Goal: Communication & Community: Answer question/provide support

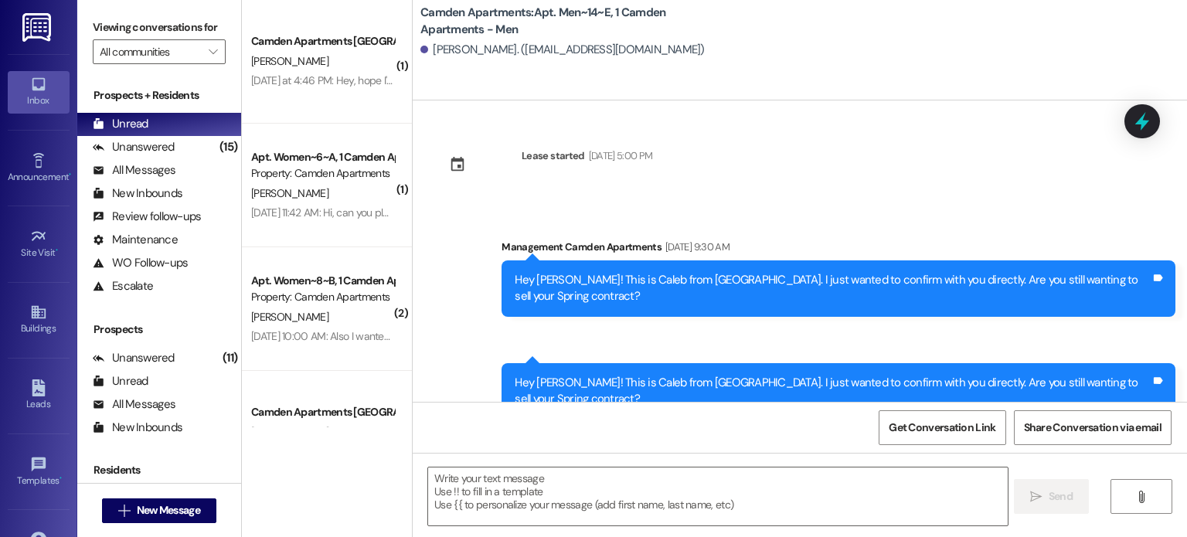
scroll to position [8488, 0]
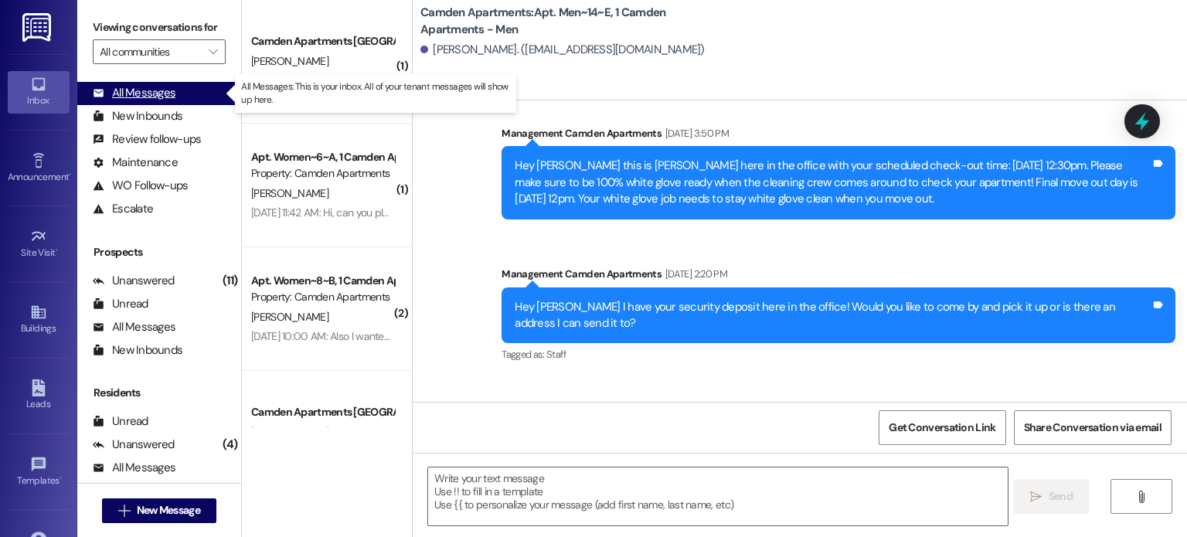
click at [165, 95] on div "All Messages" at bounding box center [134, 93] width 83 height 16
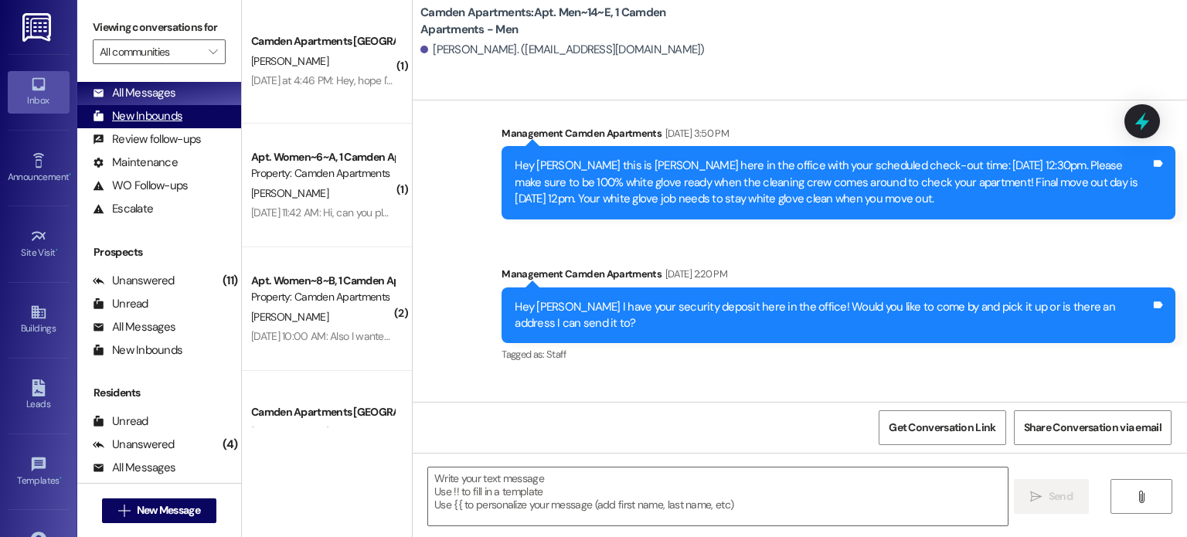
click at [168, 117] on div "New Inbounds" at bounding box center [138, 116] width 90 height 16
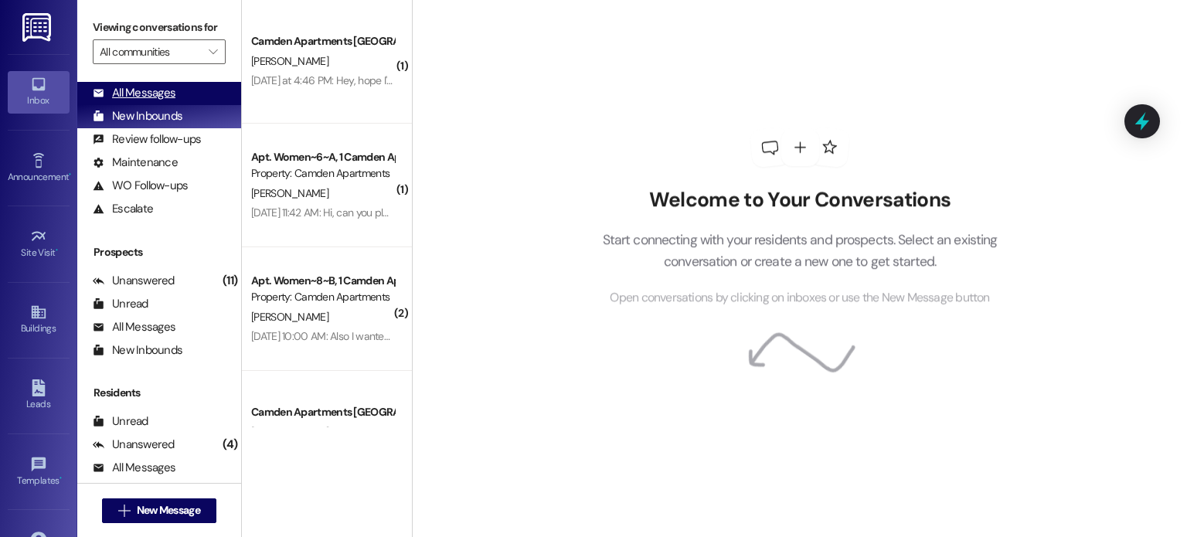
click at [176, 91] on div "All Messages (undefined)" at bounding box center [159, 93] width 164 height 23
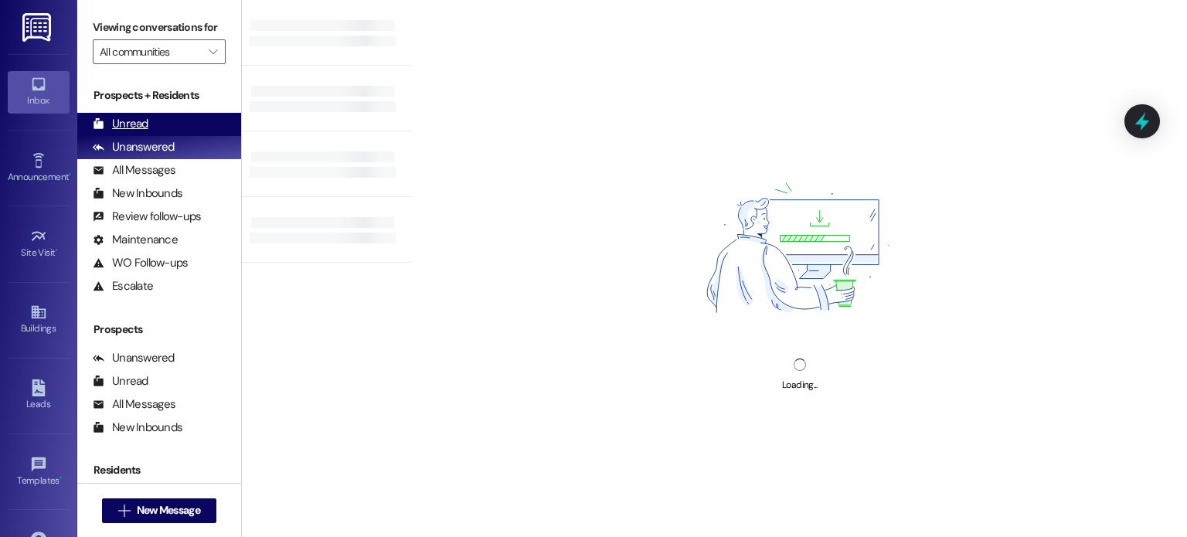
click at [157, 123] on div "Unread (0)" at bounding box center [159, 124] width 164 height 23
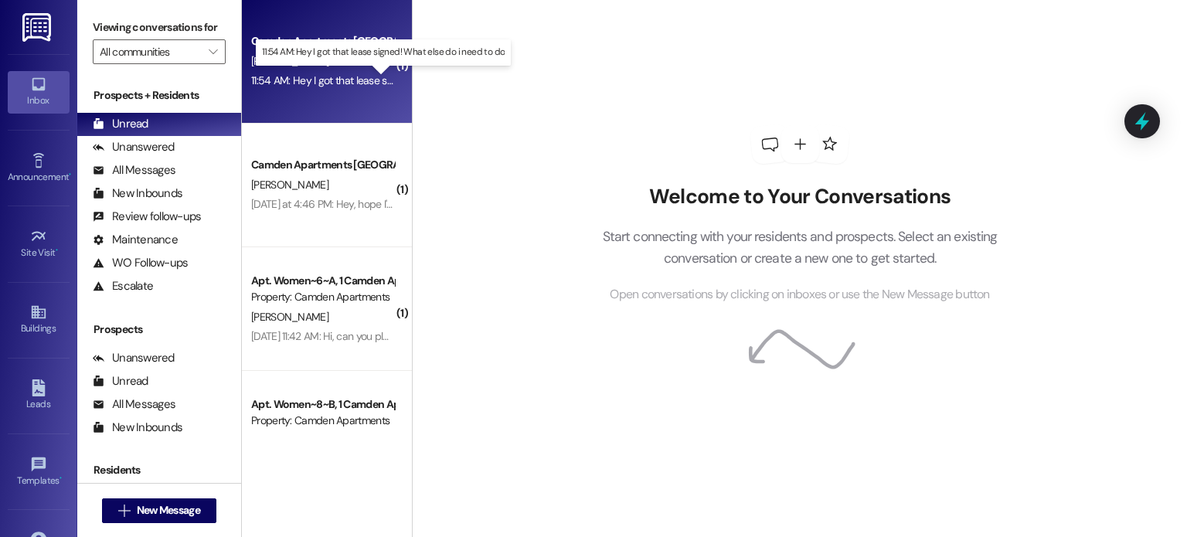
click at [335, 80] on div "11:54 AM: Hey I got that lease signed! What else do i need to do 11:54 AM: Hey …" at bounding box center [392, 80] width 282 height 14
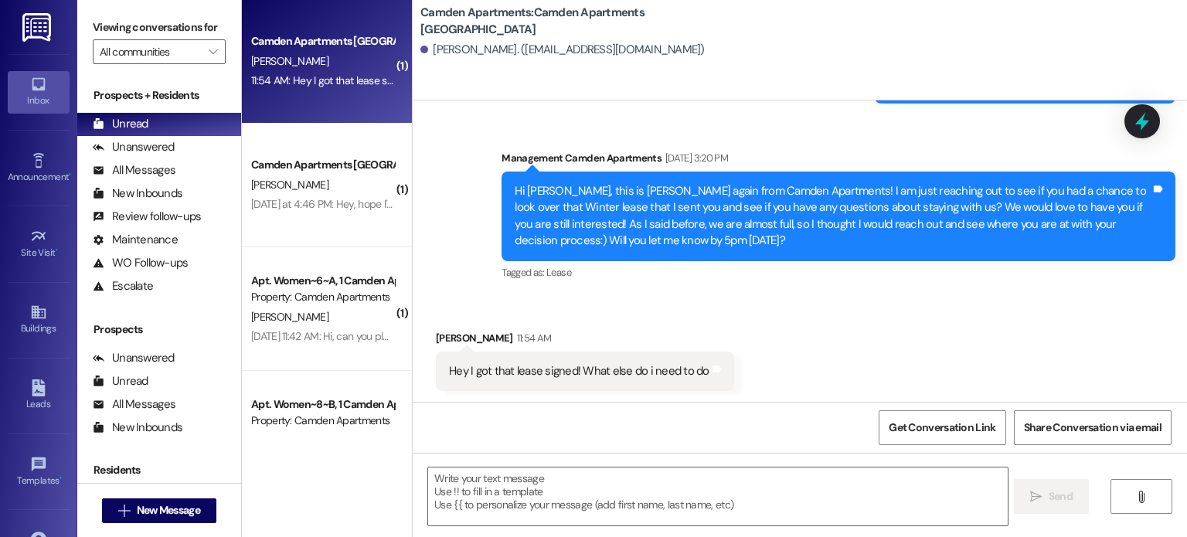
scroll to position [444, 0]
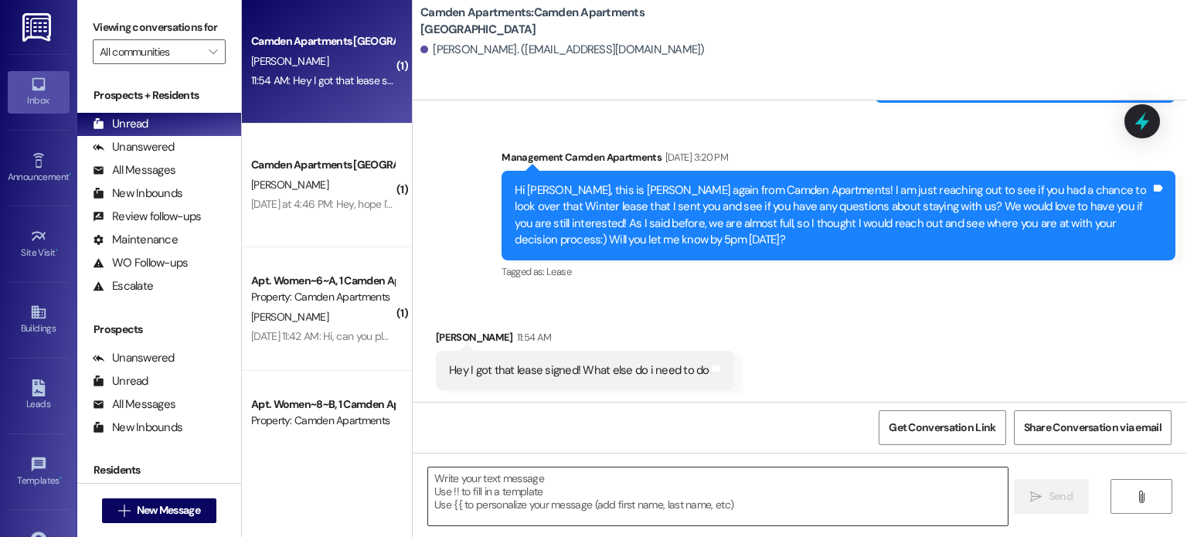
click at [618, 504] on textarea at bounding box center [717, 497] width 579 height 58
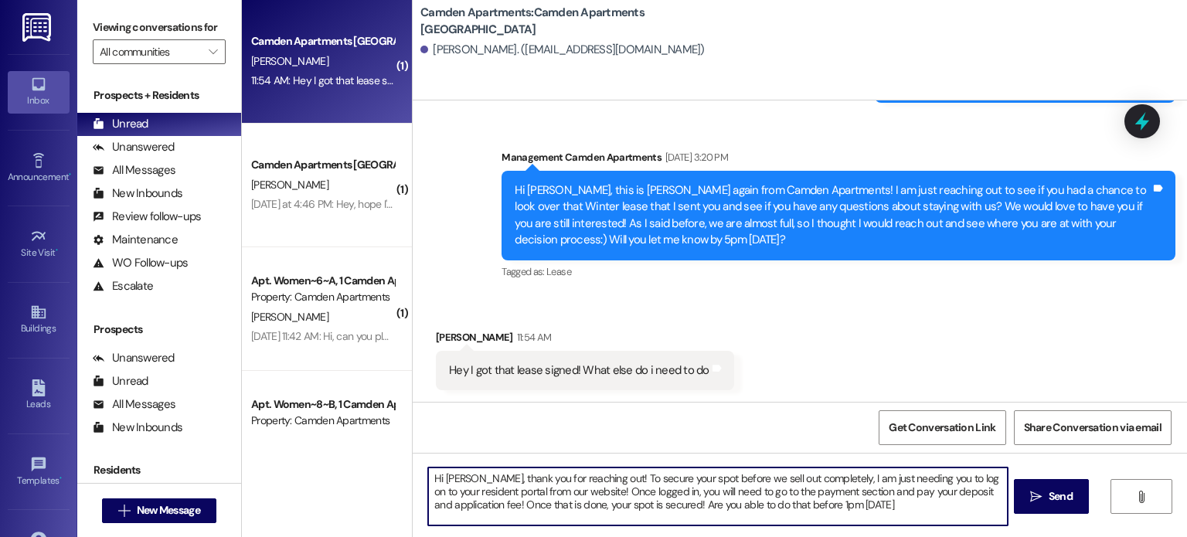
type textarea "Hi [PERSON_NAME], thank you for reaching out! To secure your spot before we sel…"
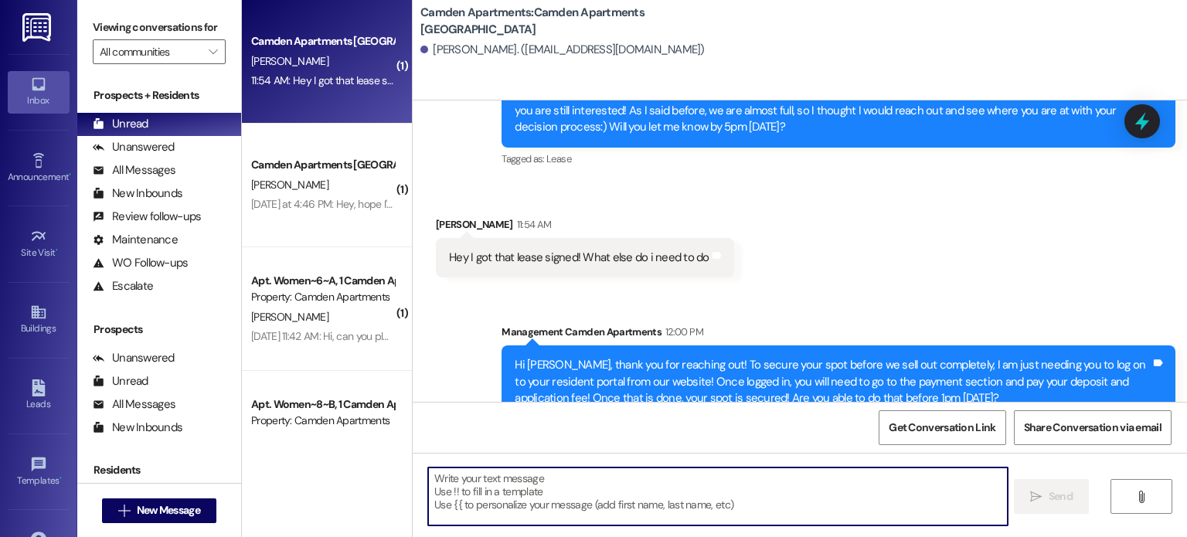
scroll to position [585, 0]
